Goal: Check status: Check status

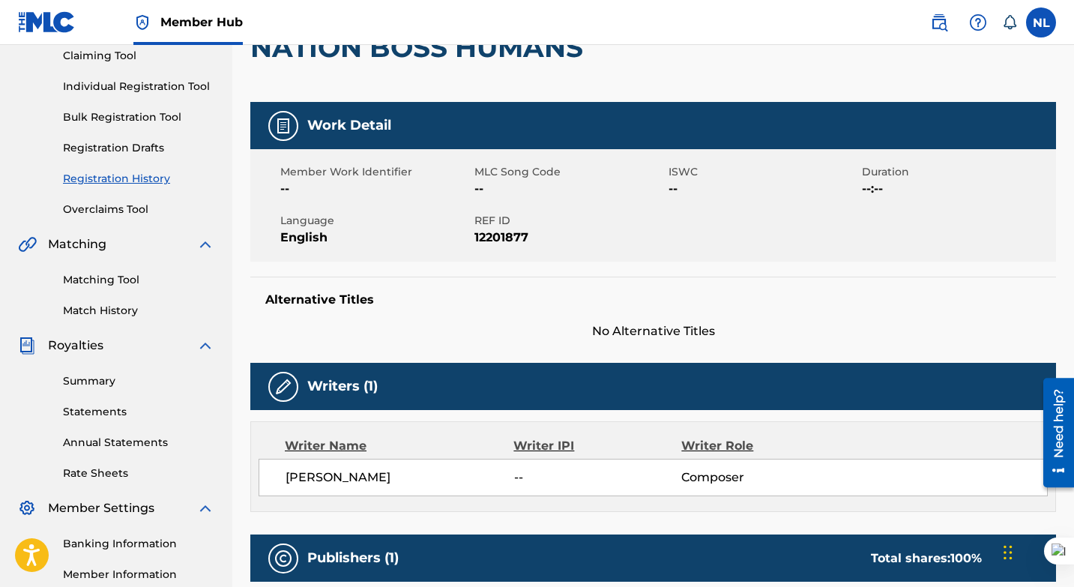
scroll to position [163, 0]
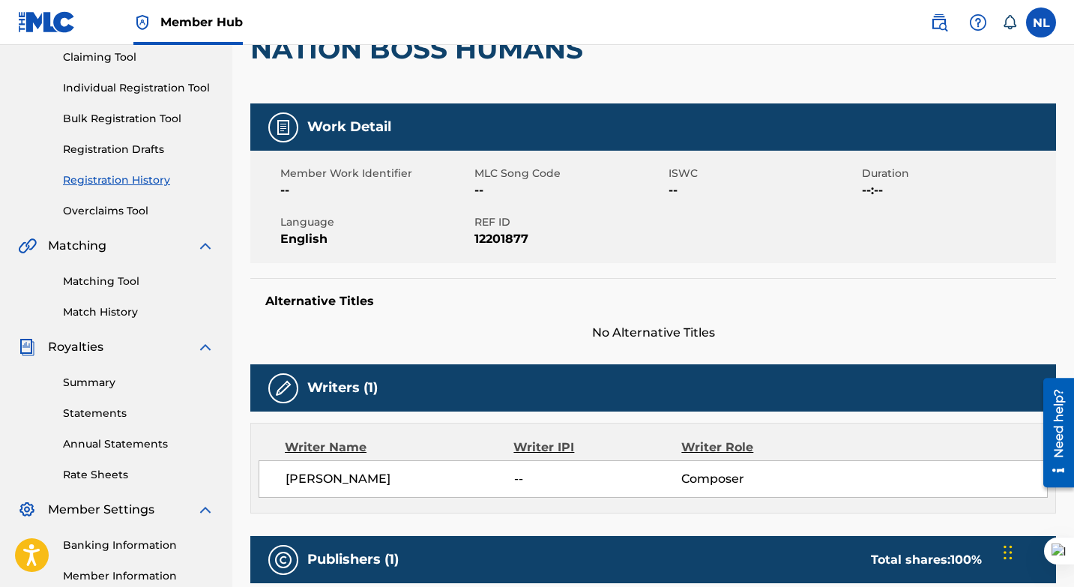
click at [123, 182] on link "Registration History" at bounding box center [138, 180] width 151 height 16
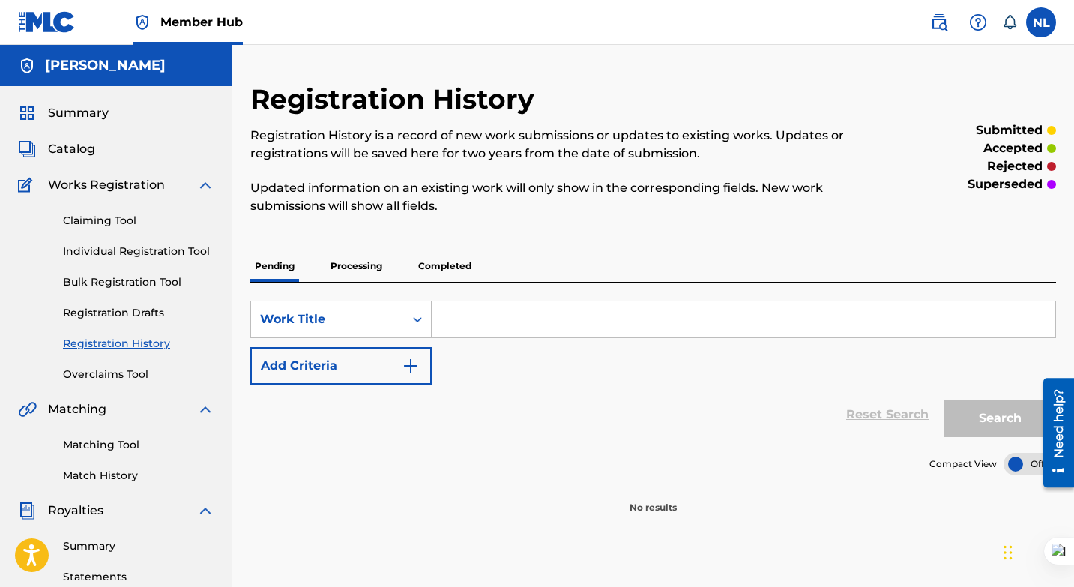
click at [353, 266] on p "Processing" at bounding box center [356, 265] width 61 height 31
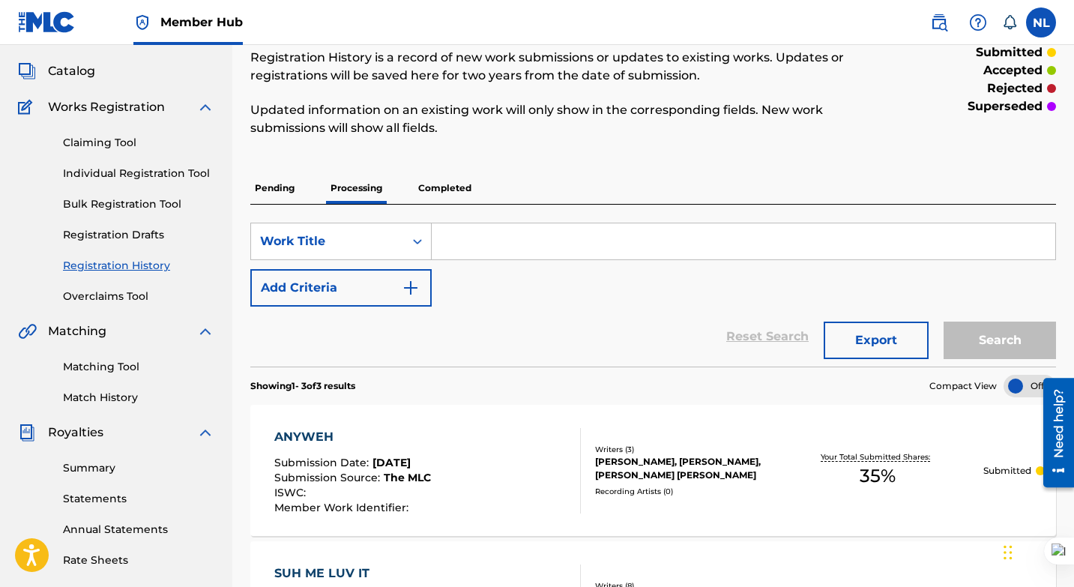
scroll to position [77, 0]
click at [460, 191] on p "Completed" at bounding box center [445, 188] width 62 height 31
